Goal: Information Seeking & Learning: Learn about a topic

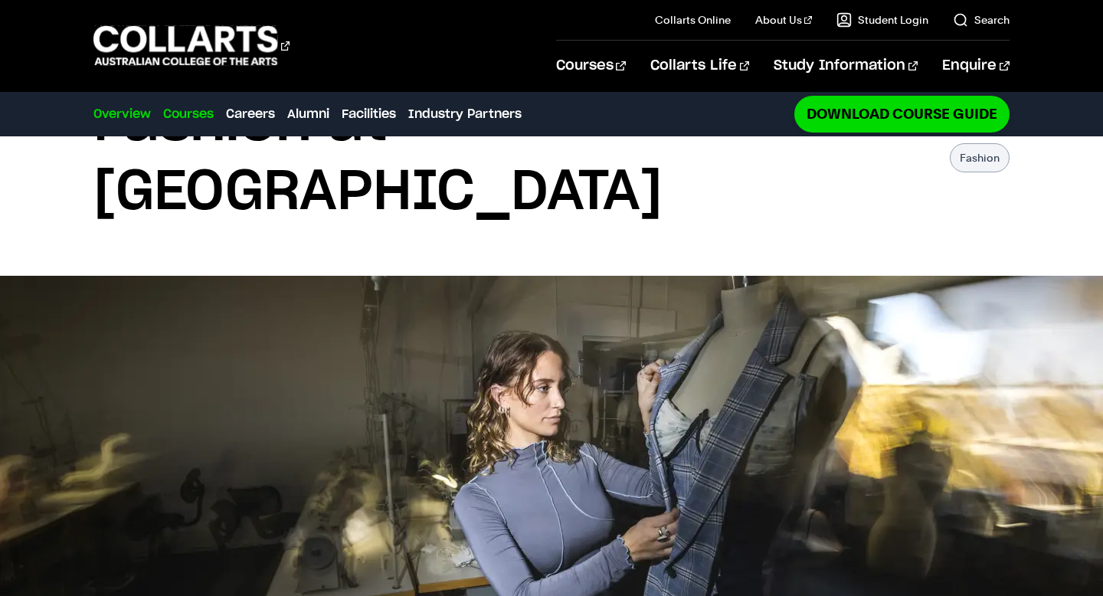
click at [196, 106] on link "Courses" at bounding box center [188, 114] width 51 height 18
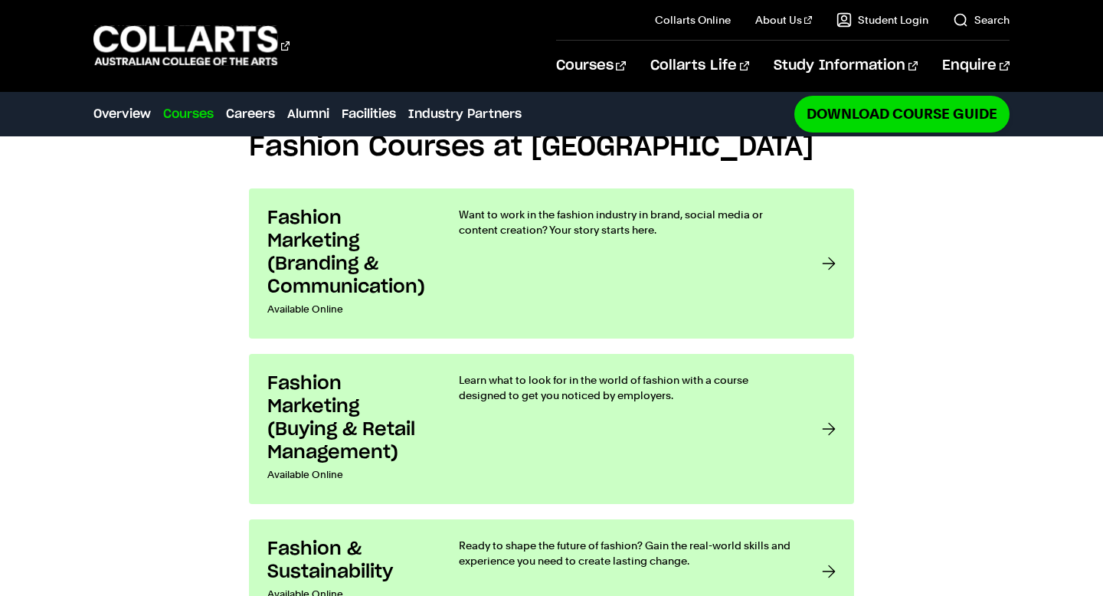
scroll to position [1172, 0]
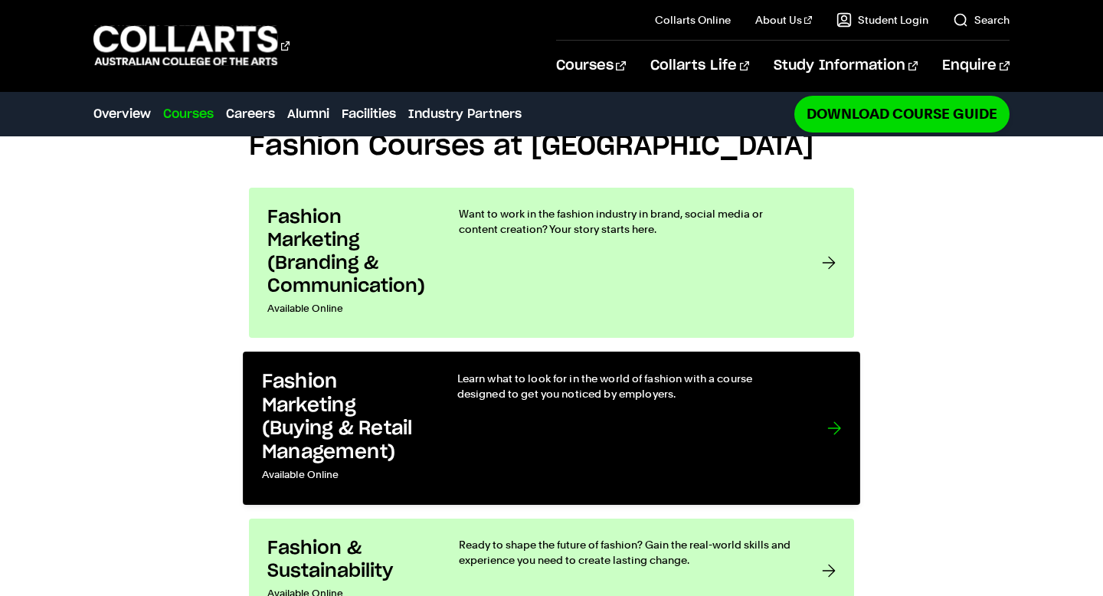
click at [432, 355] on link "Fashion Marketing (Buying & Retail Management) Available Online Learn what to l…" at bounding box center [551, 428] width 617 height 153
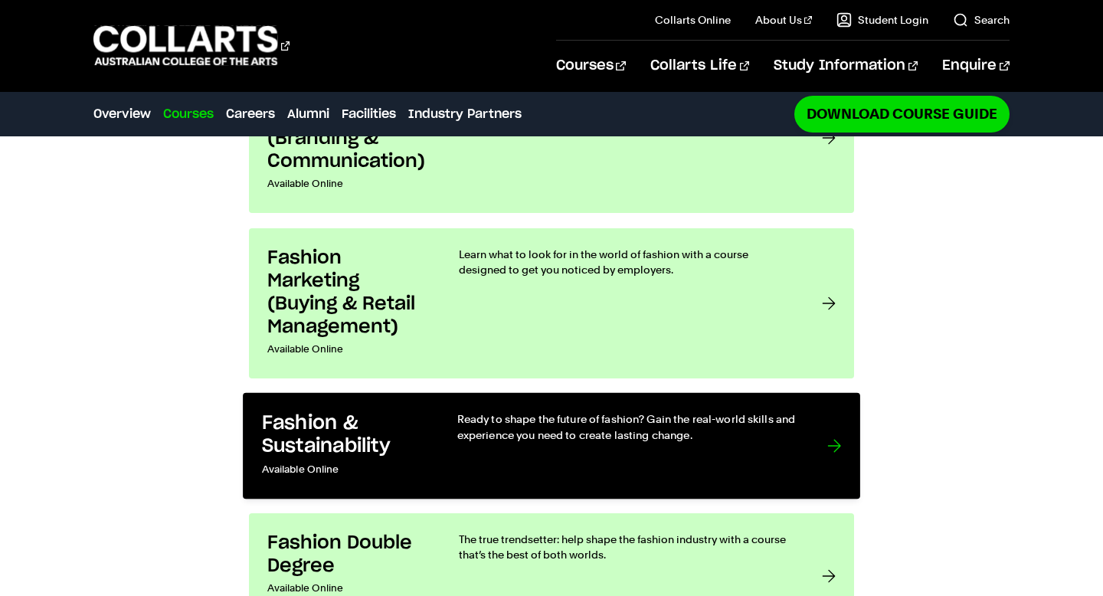
scroll to position [1303, 0]
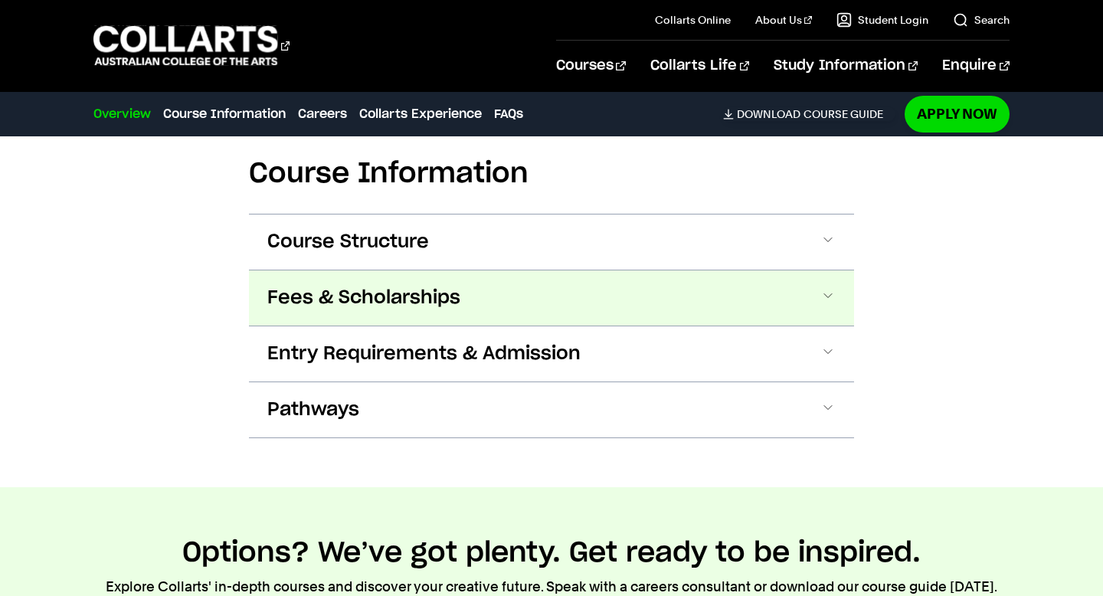
click at [370, 299] on span "Fees & Scholarships" at bounding box center [363, 298] width 193 height 25
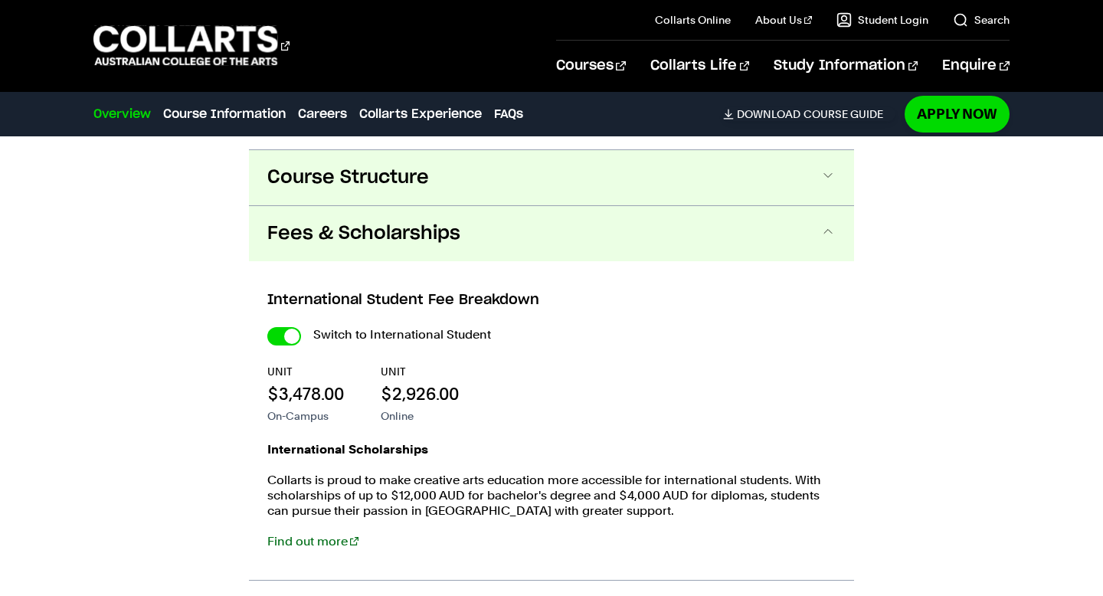
click at [549, 186] on button "Course Structure" at bounding box center [551, 177] width 605 height 55
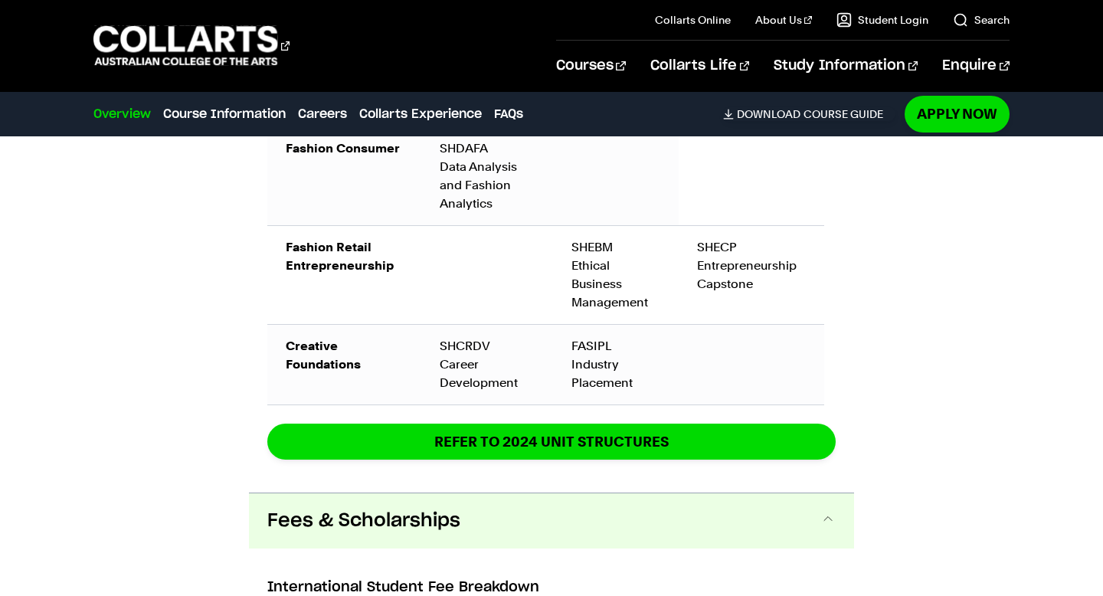
scroll to position [3009, 0]
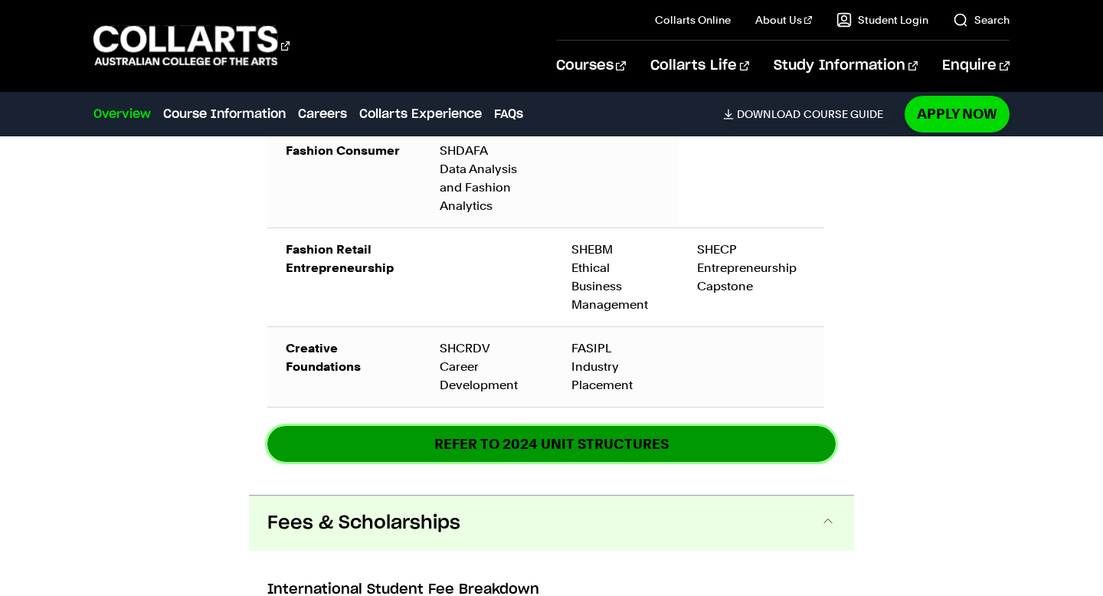
click at [525, 443] on link "REFER TO 2024 unit structures" at bounding box center [551, 444] width 568 height 36
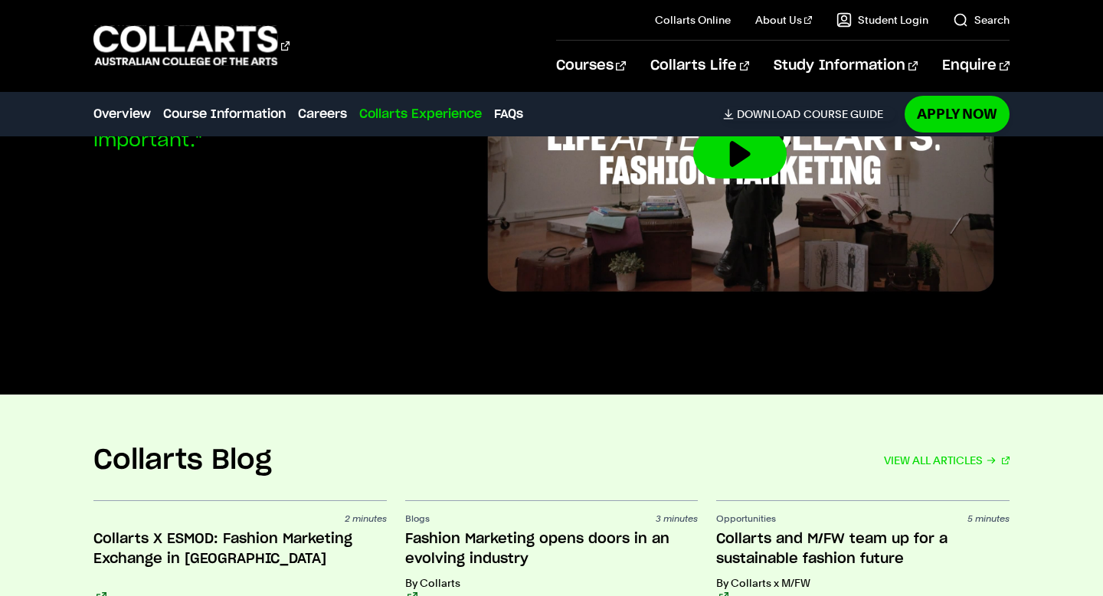
scroll to position [5972, 0]
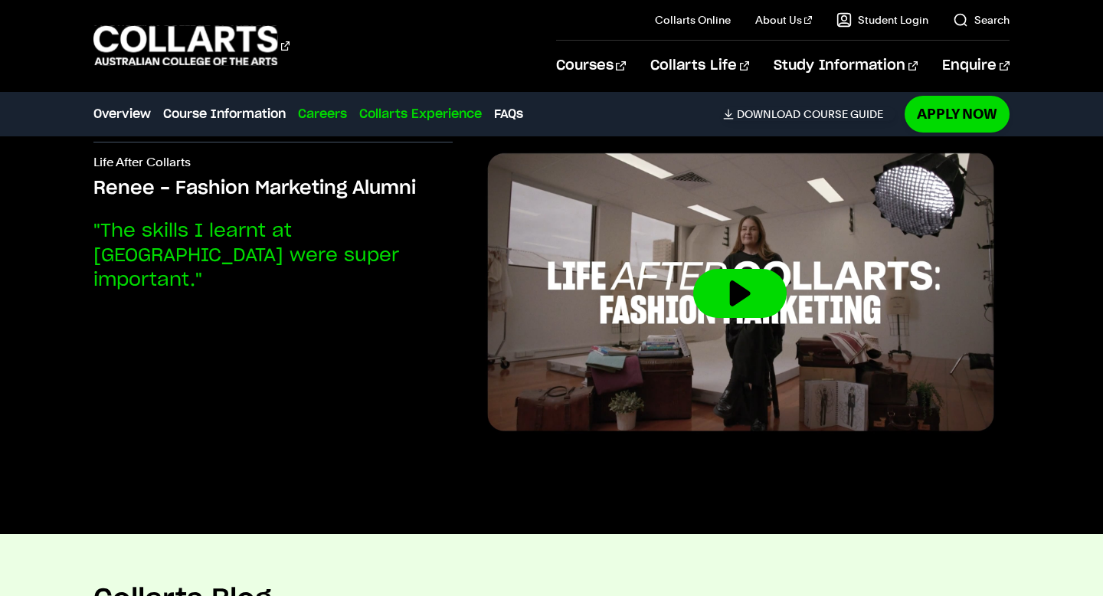
click at [322, 107] on link "Careers" at bounding box center [322, 114] width 49 height 18
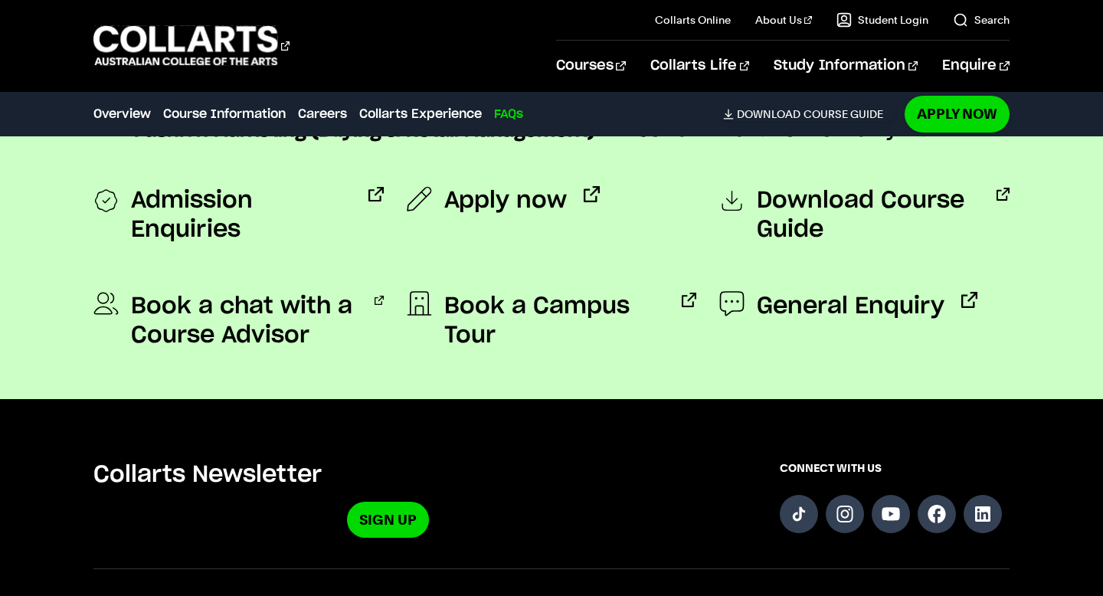
scroll to position [8085, 0]
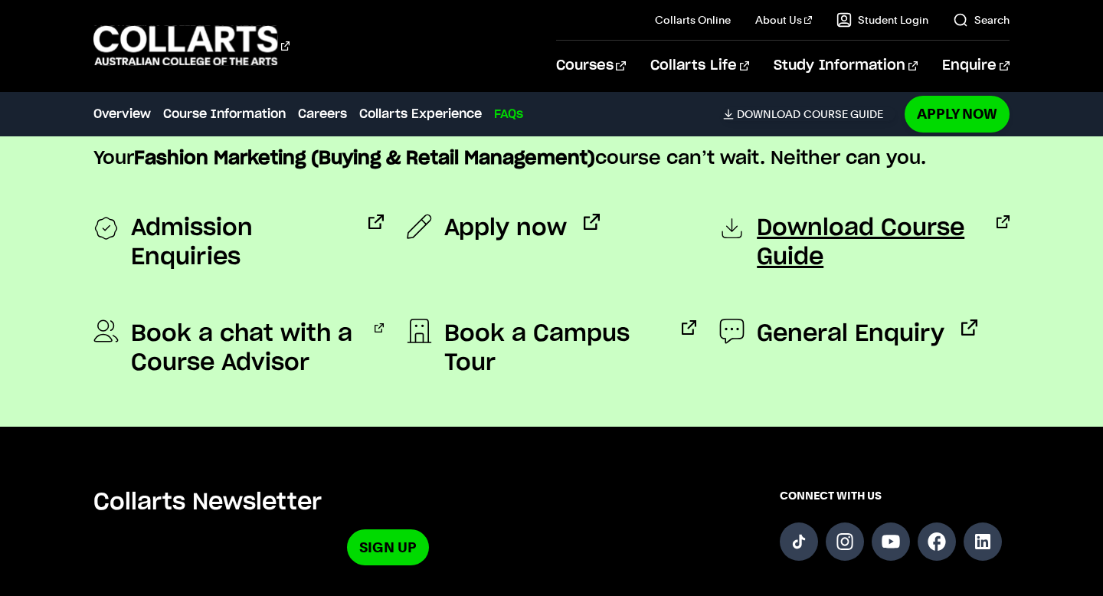
click at [764, 237] on span "Download Course Guide" at bounding box center [868, 243] width 223 height 58
